Goal: Information Seeking & Learning: Learn about a topic

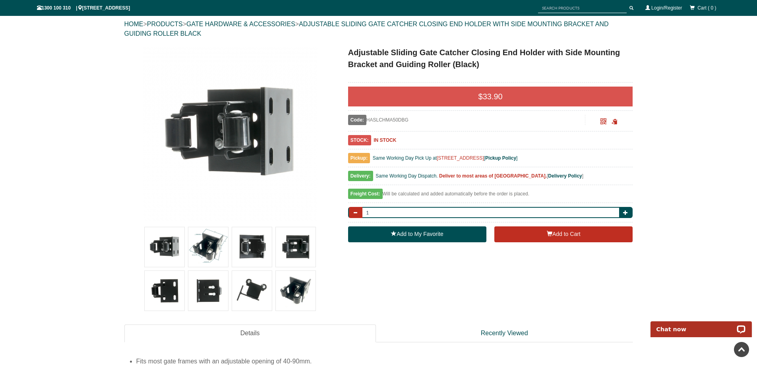
scroll to position [60, 0]
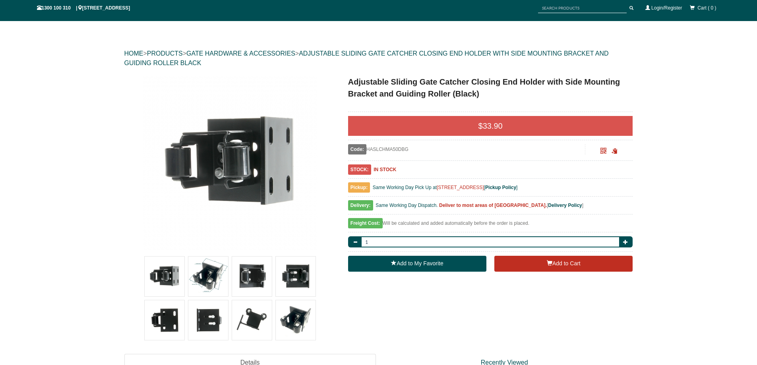
click at [127, 221] on a"] at bounding box center [230, 163] width 210 height 175
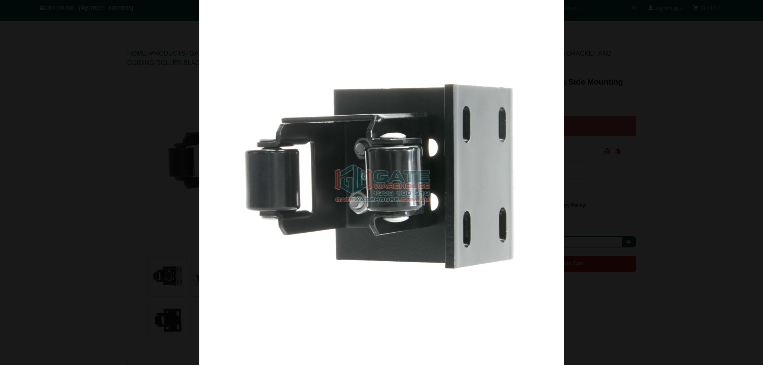
click at [635, 45] on div at bounding box center [381, 182] width 763 height 365
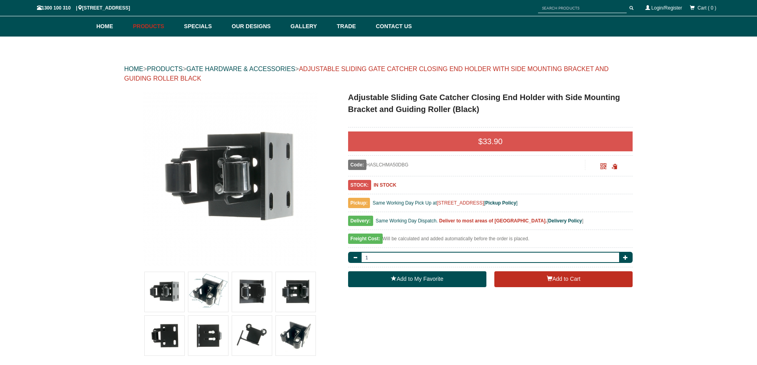
scroll to position [0, 0]
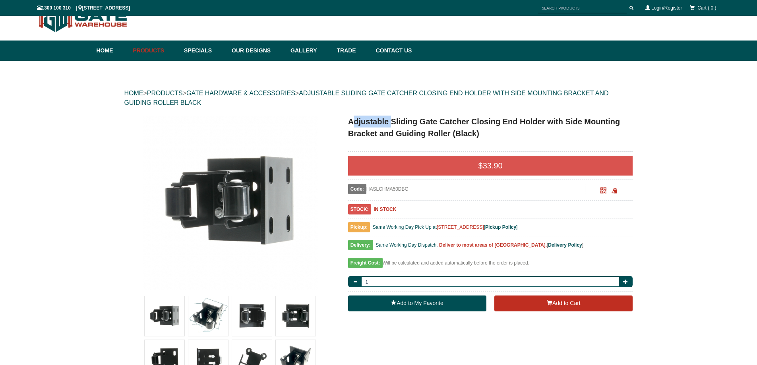
drag, startPoint x: 353, startPoint y: 120, endPoint x: 390, endPoint y: 122, distance: 37.4
click at [390, 122] on h1 "Adjustable Sliding Gate Catcher Closing End Holder with Side Mounting Bracket a…" at bounding box center [490, 128] width 285 height 24
click at [354, 123] on h1 "Adjustable Sliding Gate Catcher Closing End Holder with Side Mounting Bracket a…" at bounding box center [490, 128] width 285 height 24
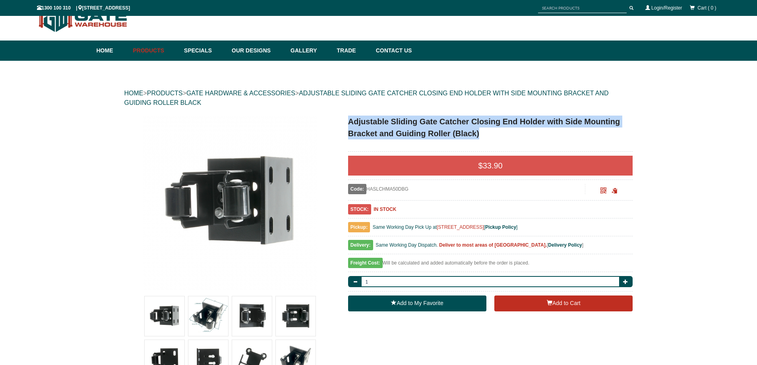
drag, startPoint x: 350, startPoint y: 120, endPoint x: 622, endPoint y: 138, distance: 272.5
click at [622, 138] on h1 "Adjustable Sliding Gate Catcher Closing End Holder with Side Mounting Bracket a…" at bounding box center [490, 128] width 285 height 24
copy h1 "Adjustable Sliding Gate Catcher Closing End Holder with Side Mounting Bracket a…"
